Goal: Information Seeking & Learning: Learn about a topic

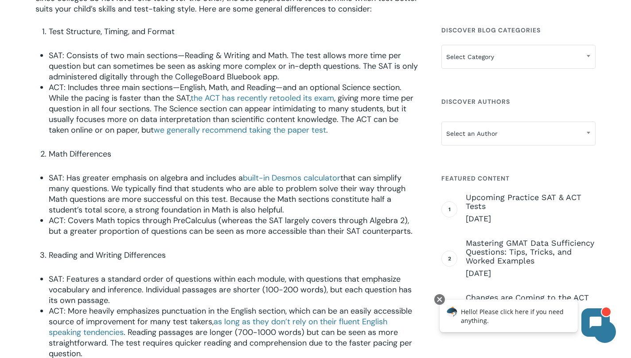
scroll to position [503, 0]
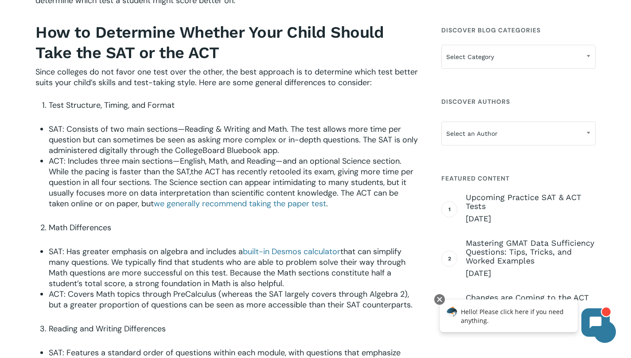
click at [270, 176] on span "the ACT has recently retooled its exam" at bounding box center [263, 171] width 144 height 11
click at [247, 207] on span "we generally recommend taking the paper test" at bounding box center [240, 203] width 172 height 11
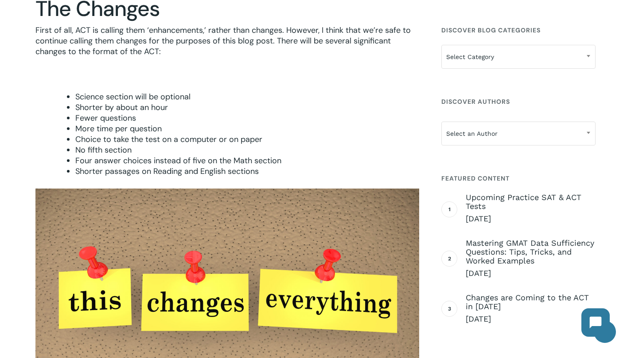
scroll to position [363, 0]
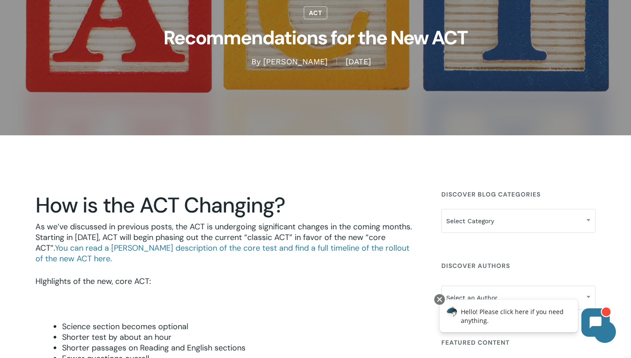
scroll to position [109, 0]
click at [229, 248] on link "You can read a fuller description of the core test and find a full timeline of …" at bounding box center [222, 252] width 374 height 21
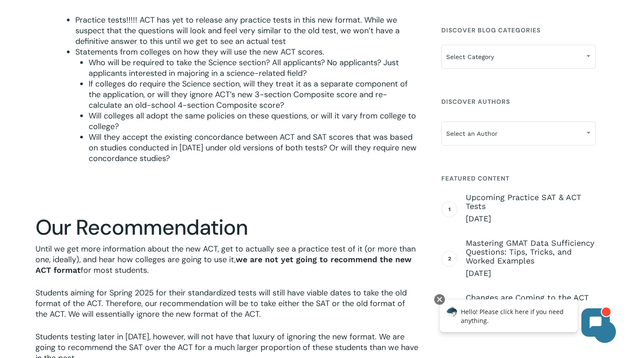
scroll to position [3260, 0]
